Goal: Check status: Check status

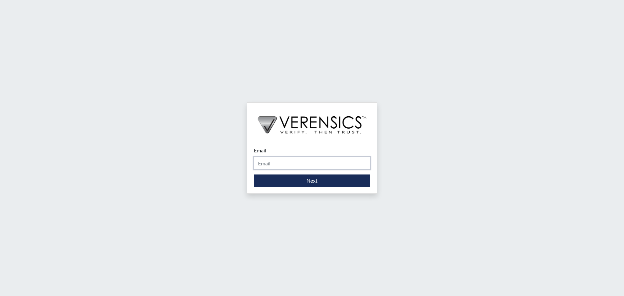
click at [303, 161] on input "Email" at bounding box center [312, 163] width 116 height 12
type input "sammy.spell@gdc.ga.gov"
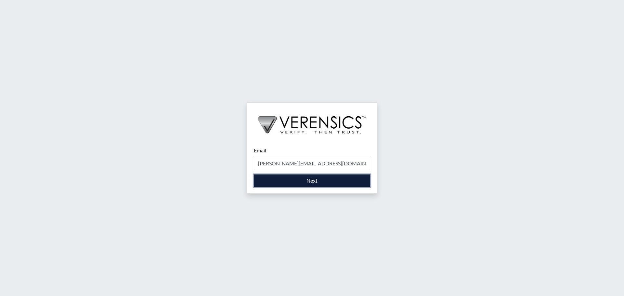
click at [310, 181] on button "Next" at bounding box center [312, 181] width 116 height 12
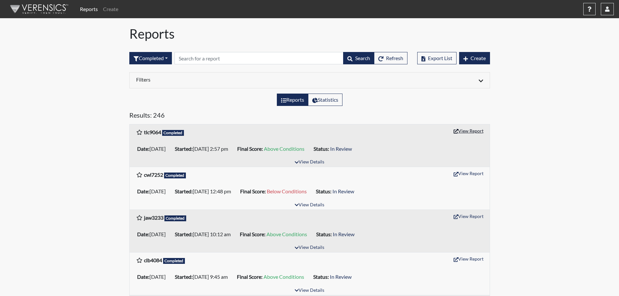
click at [473, 131] on button "View Report" at bounding box center [469, 131] width 36 height 10
click at [610, 12] on button "button" at bounding box center [607, 9] width 13 height 12
click at [564, 87] on link "Sign Out" at bounding box center [542, 82] width 142 height 10
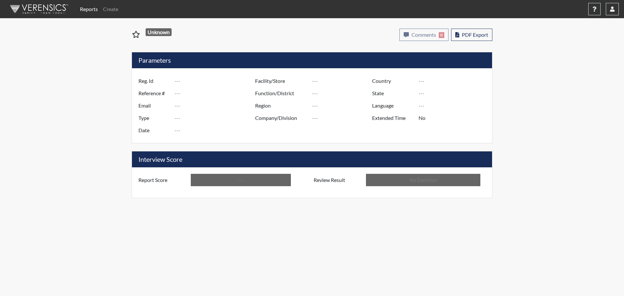
type input "tlc9064"
type input "51396"
type input "---"
type input "Corrections Pre-Employment"
type input "[DATE]"
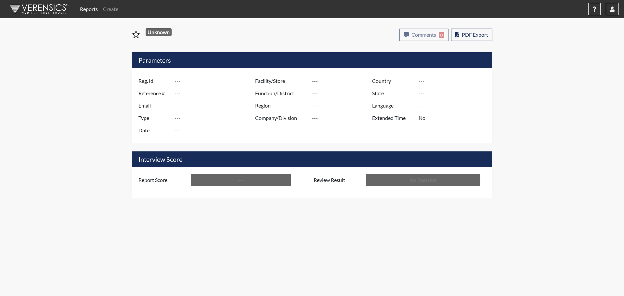
type input "[PERSON_NAME]"
type input "[GEOGRAPHIC_DATA]"
type input "[US_STATE]"
type input "English"
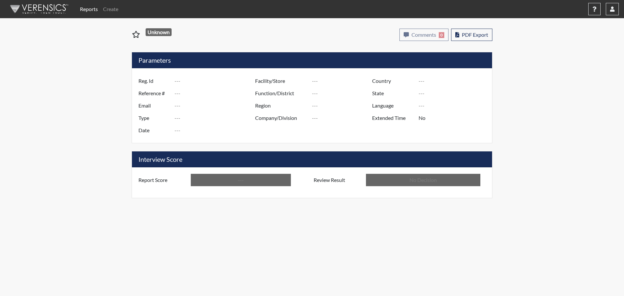
type input "Above Conditions"
type input "In Review"
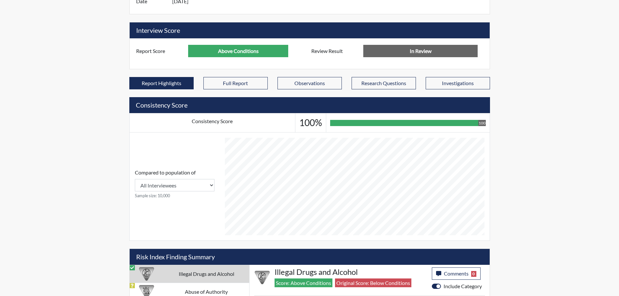
scroll to position [324888, 324726]
